Goal: Transaction & Acquisition: Book appointment/travel/reservation

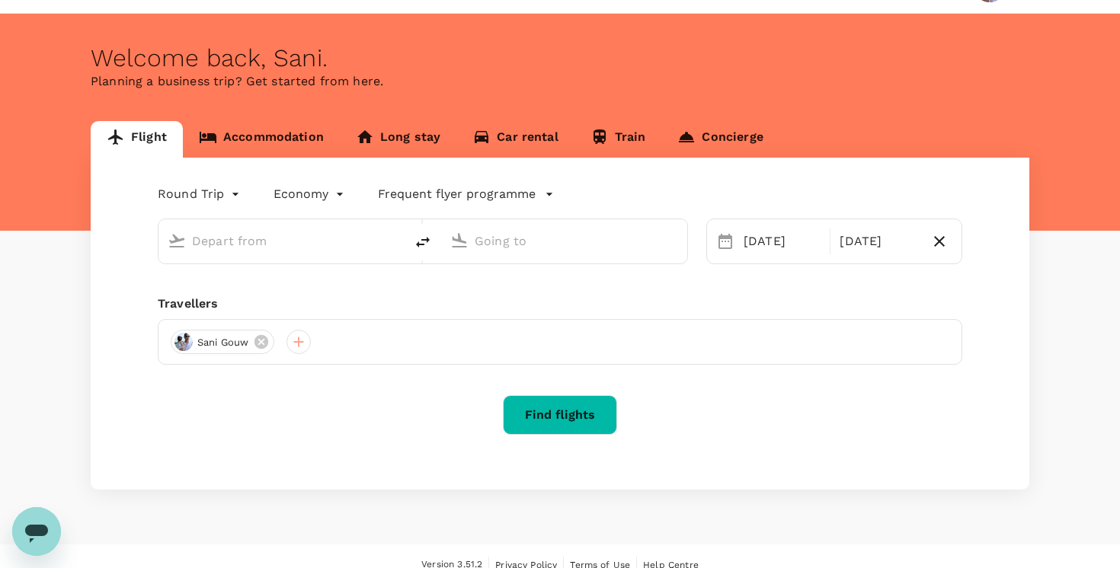
type input "[GEOGRAPHIC_DATA], [GEOGRAPHIC_DATA] (any)"
type input "Penang, [GEOGRAPHIC_DATA] (any)"
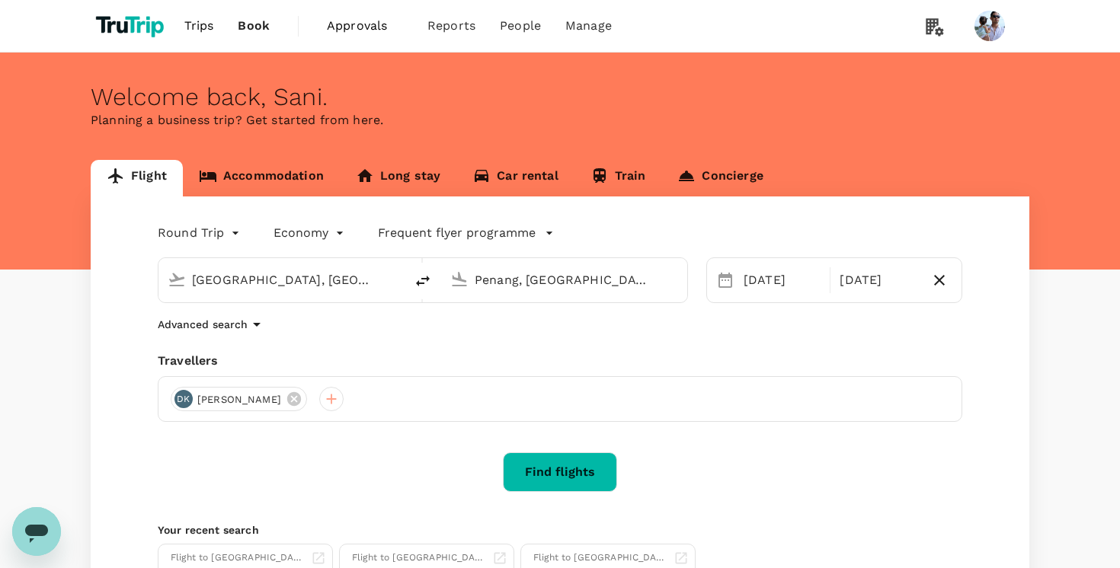
click at [280, 173] on link "Accommodation" at bounding box center [261, 178] width 157 height 37
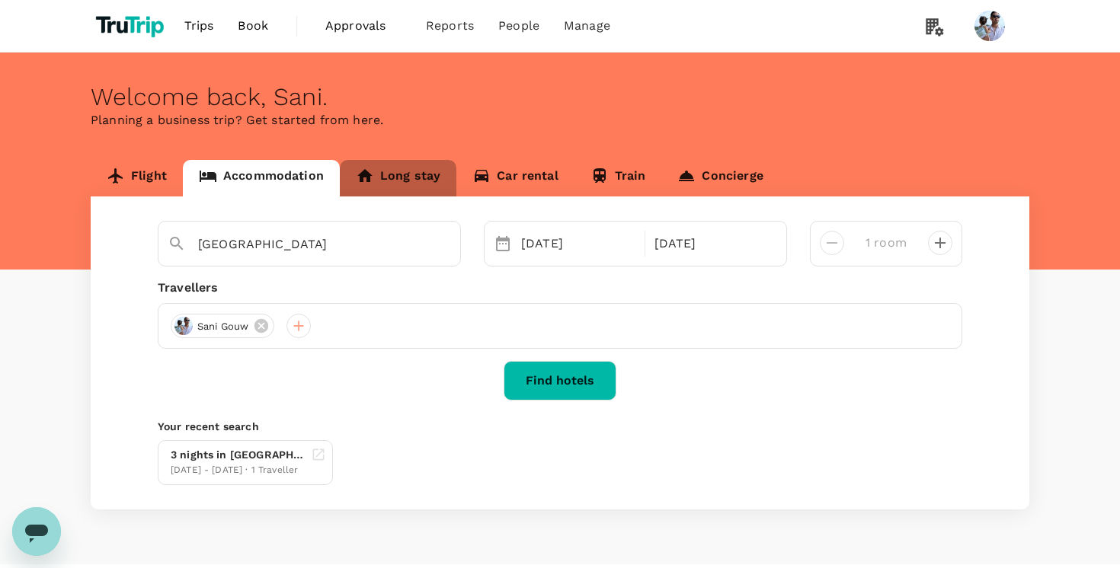
click at [393, 181] on link "Long stay" at bounding box center [398, 178] width 117 height 37
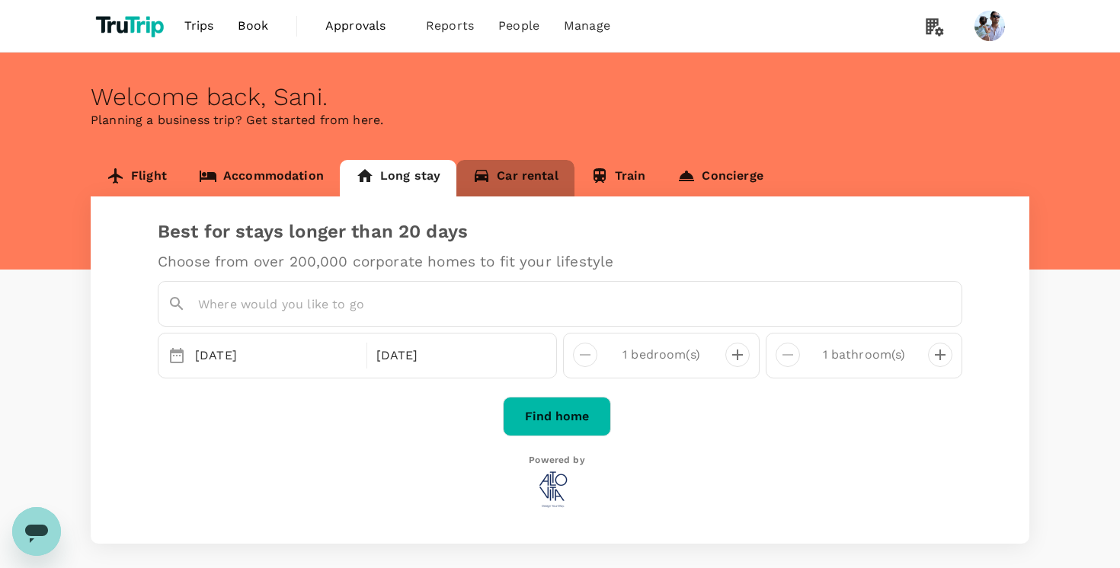
click at [528, 181] on link "Car rental" at bounding box center [515, 178] width 118 height 37
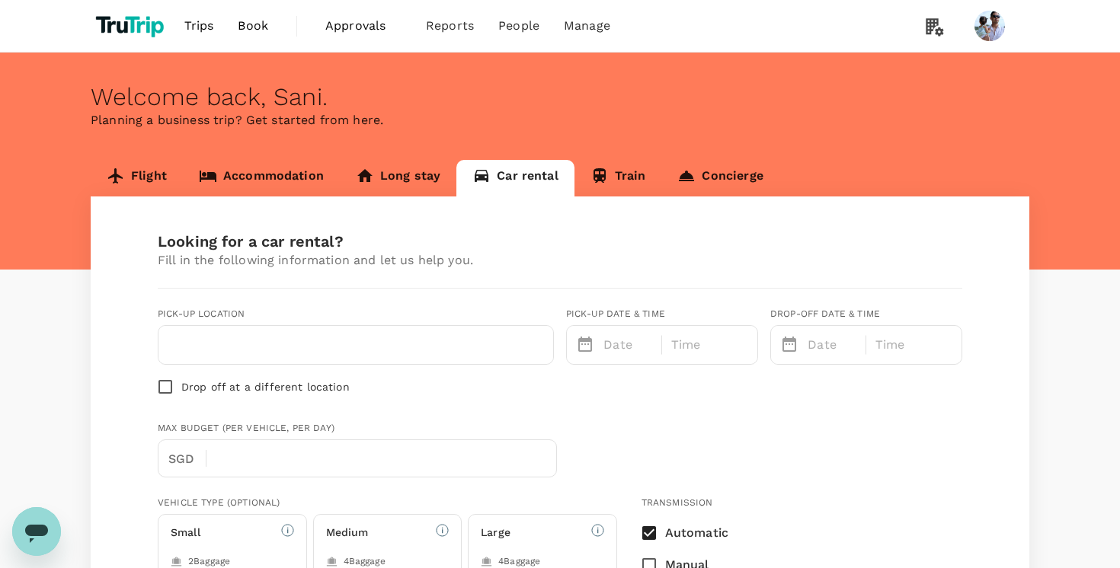
click at [629, 177] on link "Train" at bounding box center [618, 178] width 88 height 37
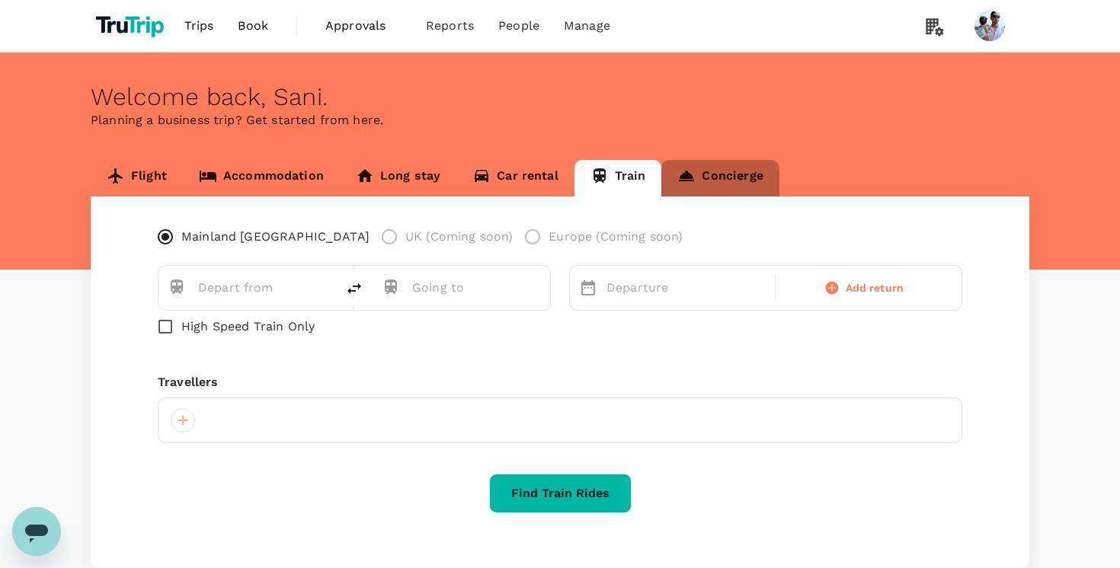
click at [748, 178] on link "Concierge" at bounding box center [719, 178] width 117 height 37
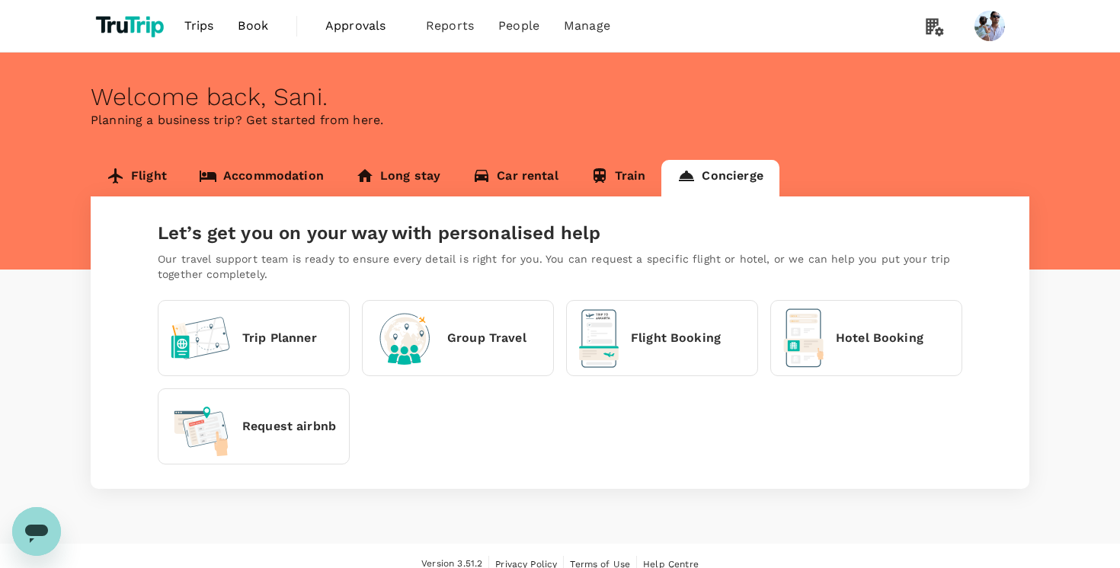
click at [149, 181] on link "Flight" at bounding box center [137, 178] width 92 height 37
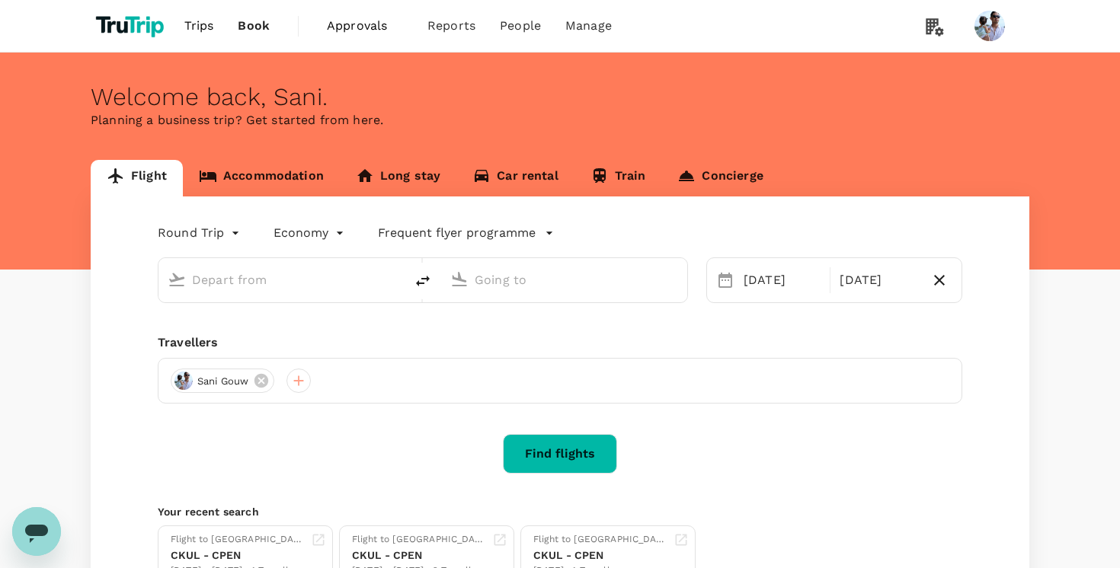
type input "[GEOGRAPHIC_DATA], [GEOGRAPHIC_DATA] (any)"
type input "Penang, [GEOGRAPHIC_DATA] (any)"
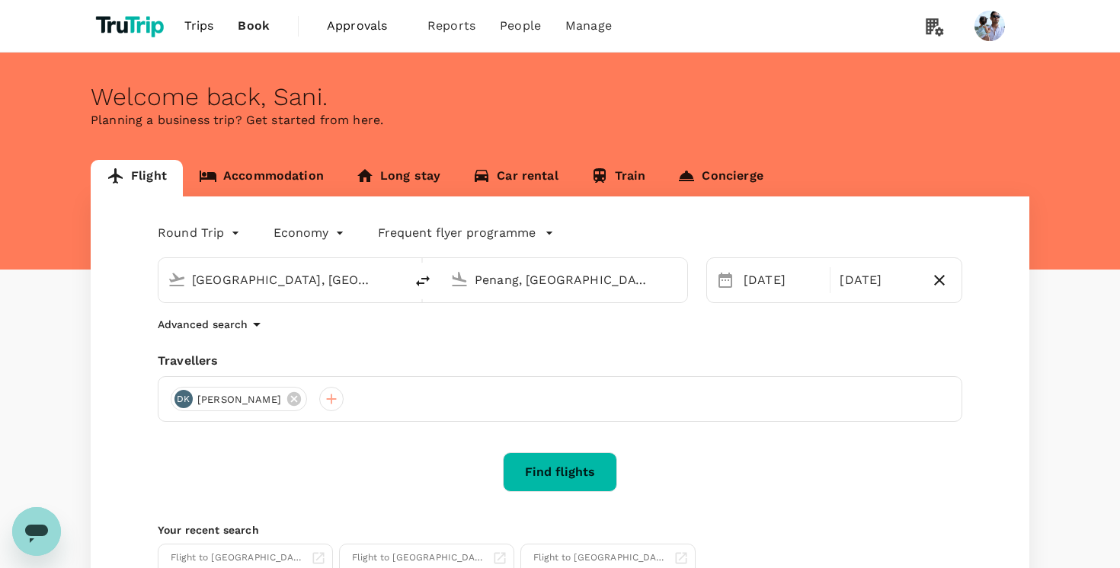
click at [513, 465] on button "Find flights" at bounding box center [560, 472] width 114 height 40
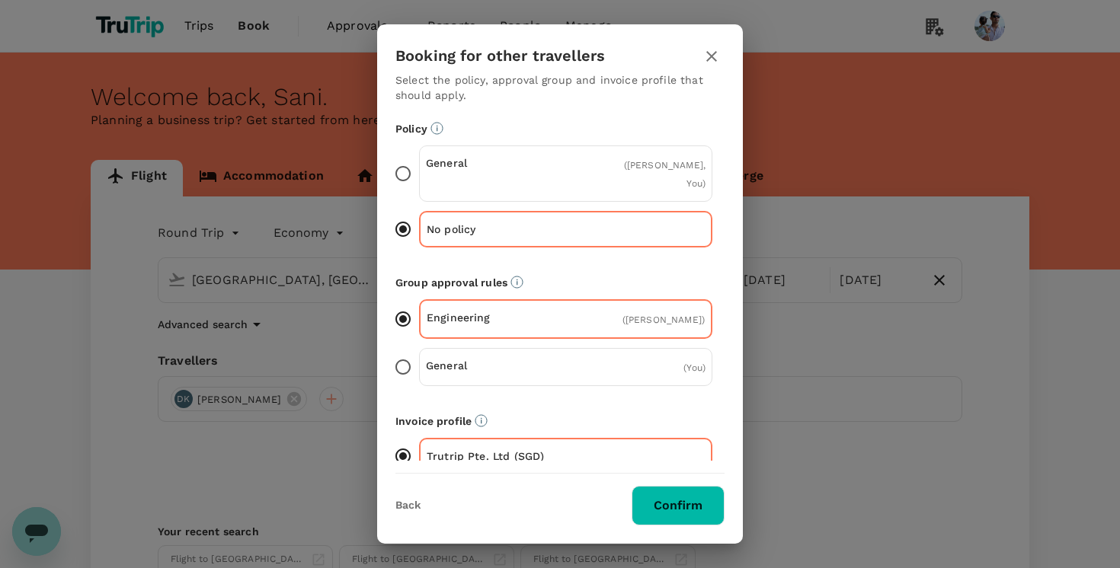
click at [681, 514] on button "Confirm" at bounding box center [677, 506] width 93 height 40
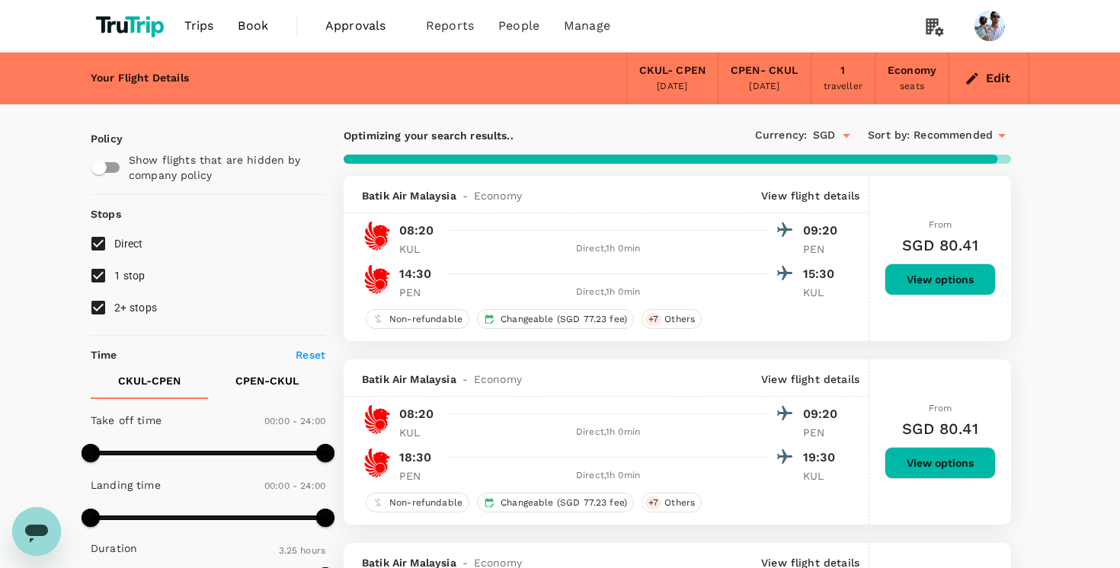
click at [312, 131] on div "Policy" at bounding box center [205, 135] width 241 height 21
